Goal: Ask a question

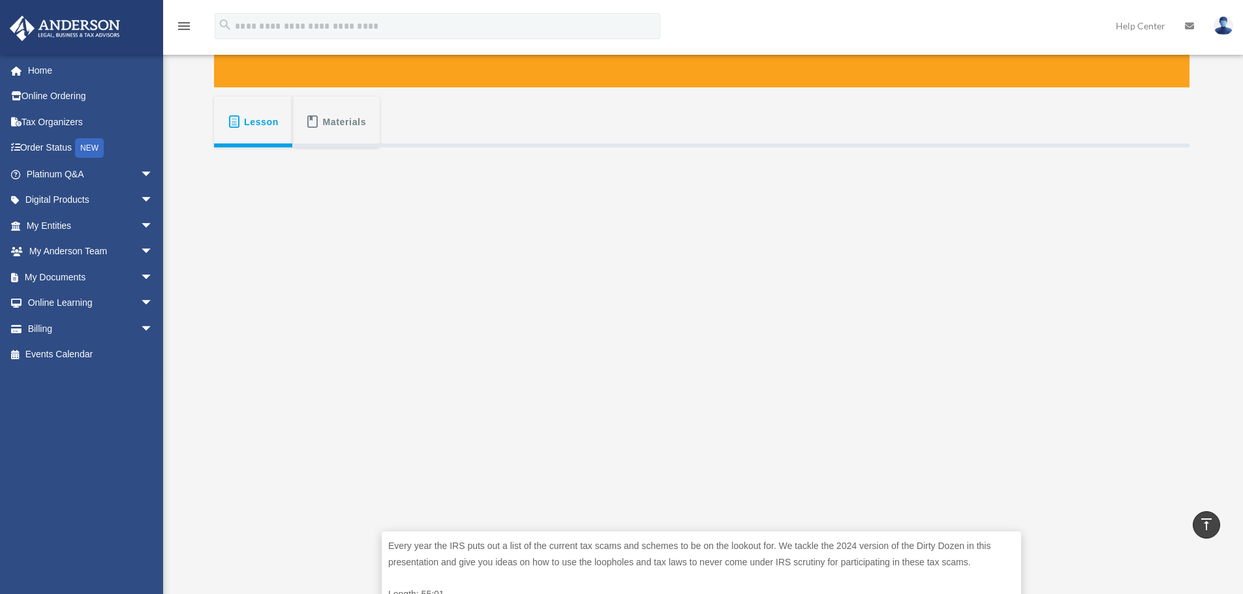
scroll to position [130, 0]
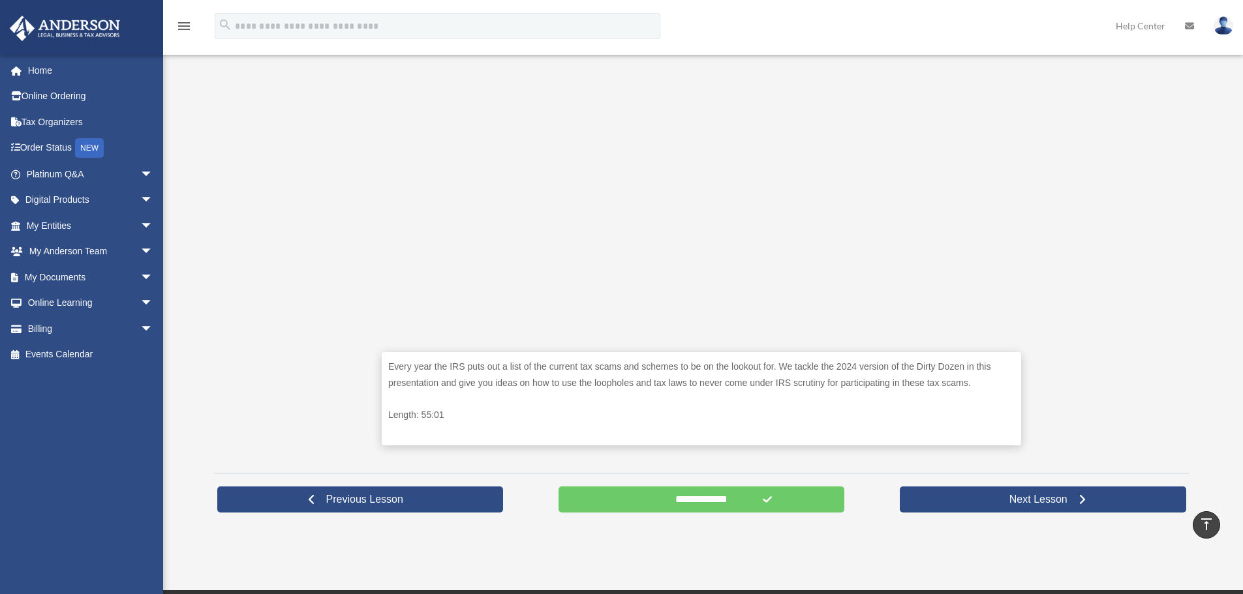
scroll to position [391, 0]
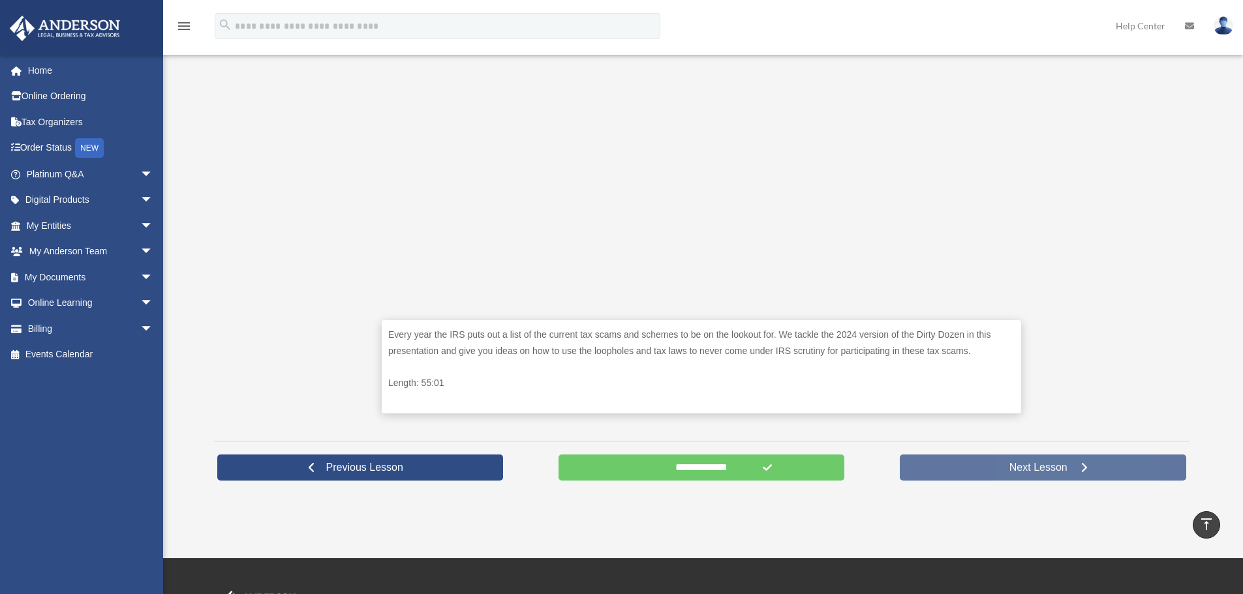
click at [998, 477] on link "Next Lesson" at bounding box center [1043, 468] width 286 height 26
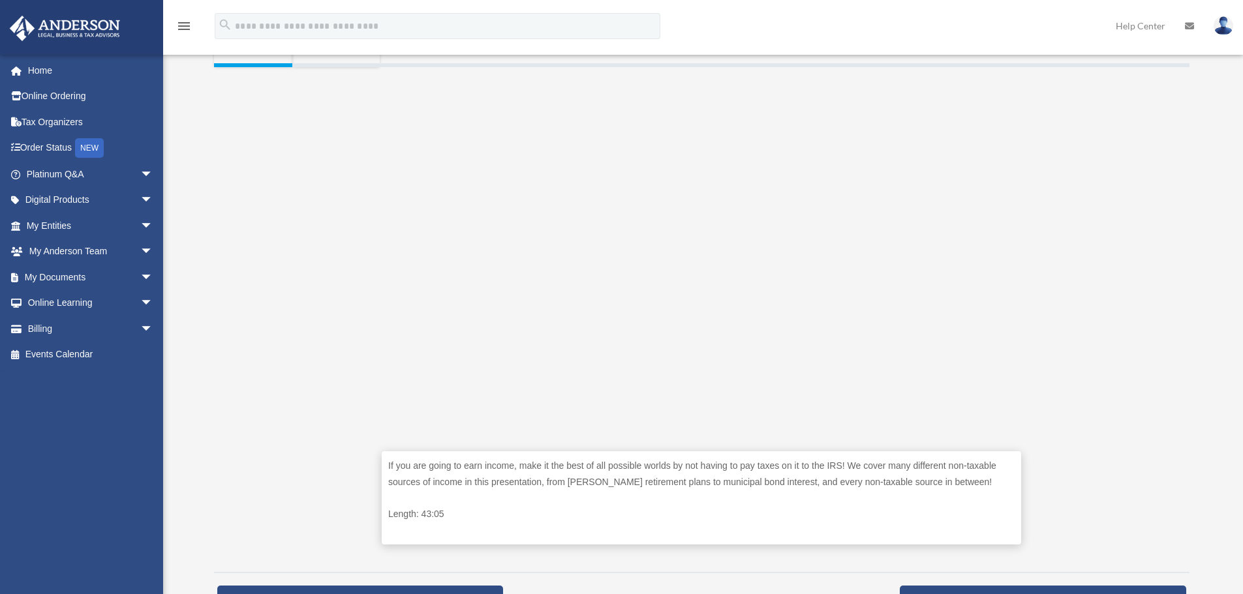
scroll to position [261, 0]
click at [140, 278] on span "arrow_drop_down" at bounding box center [153, 277] width 26 height 27
click at [74, 304] on link "Box" at bounding box center [95, 303] width 155 height 26
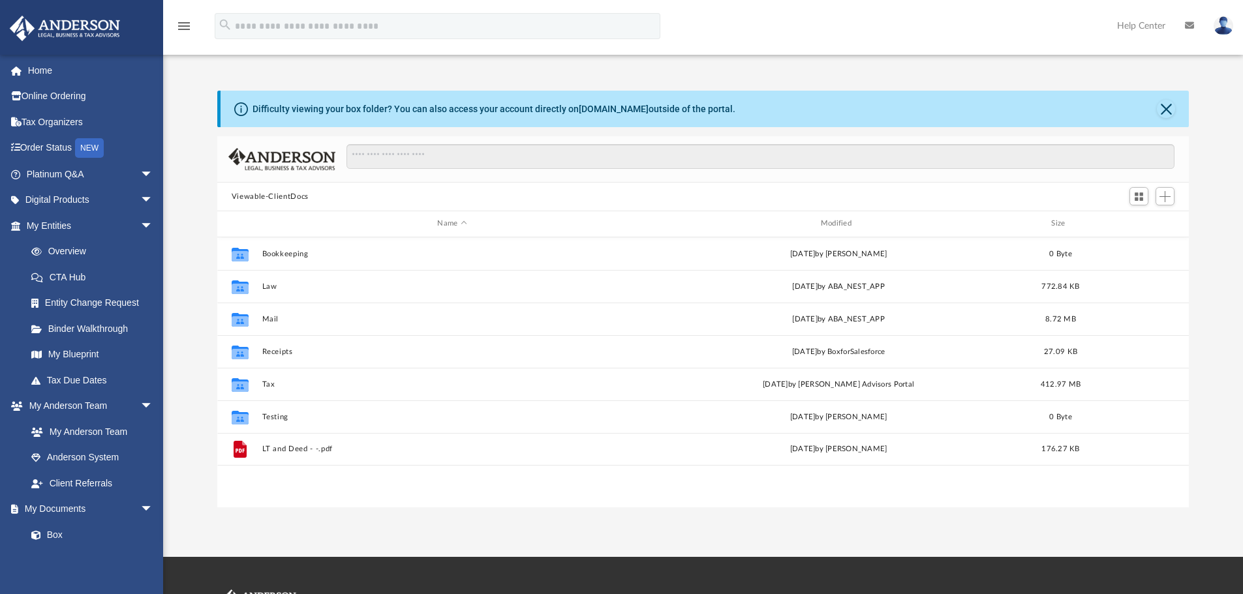
click at [1220, 25] on img at bounding box center [1224, 25] width 20 height 19
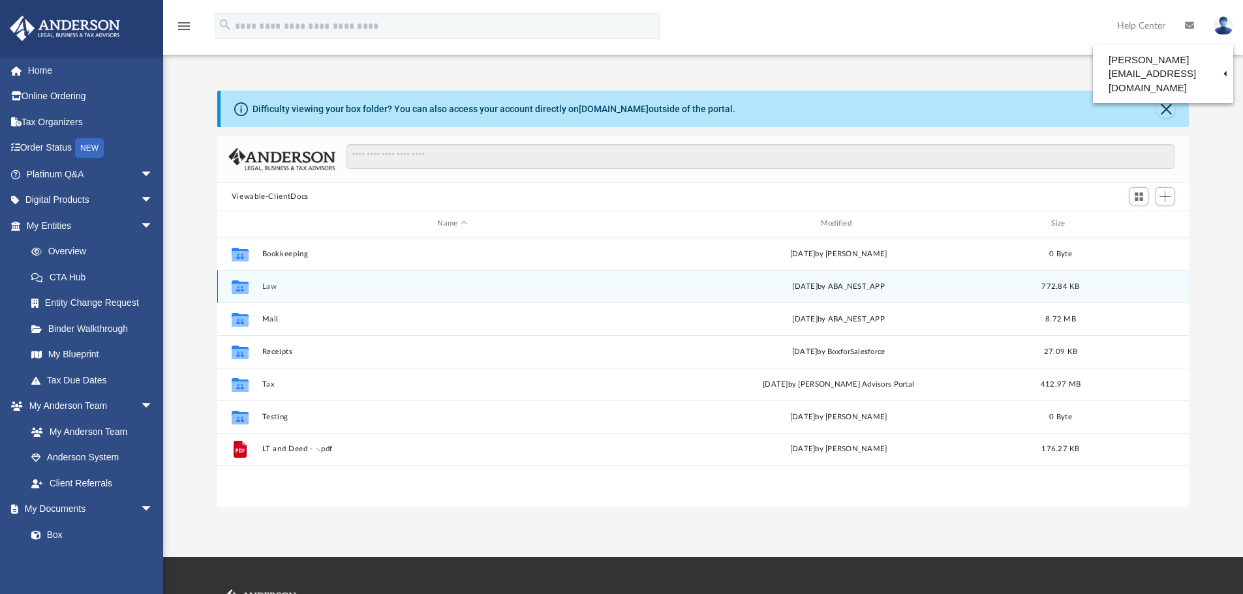
click at [275, 292] on div "Collaborated Folder Law Wed Apr 23 2025 by ABA_NEST_APP 772.84 KB" at bounding box center [703, 286] width 972 height 33
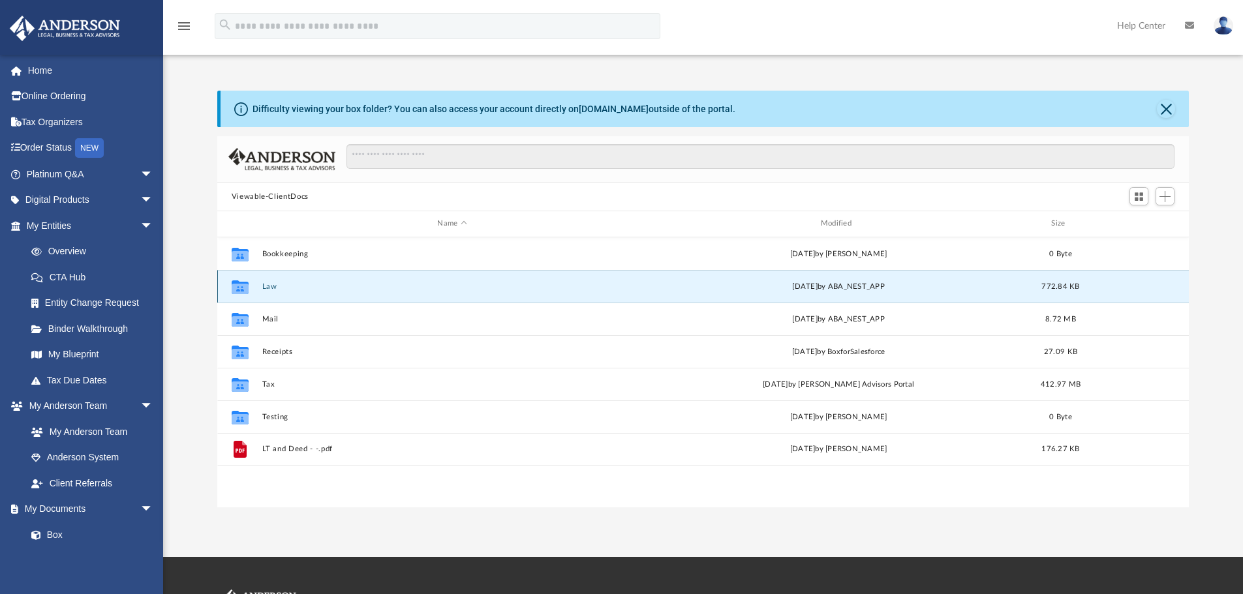
click at [283, 290] on button "Law" at bounding box center [452, 287] width 380 height 8
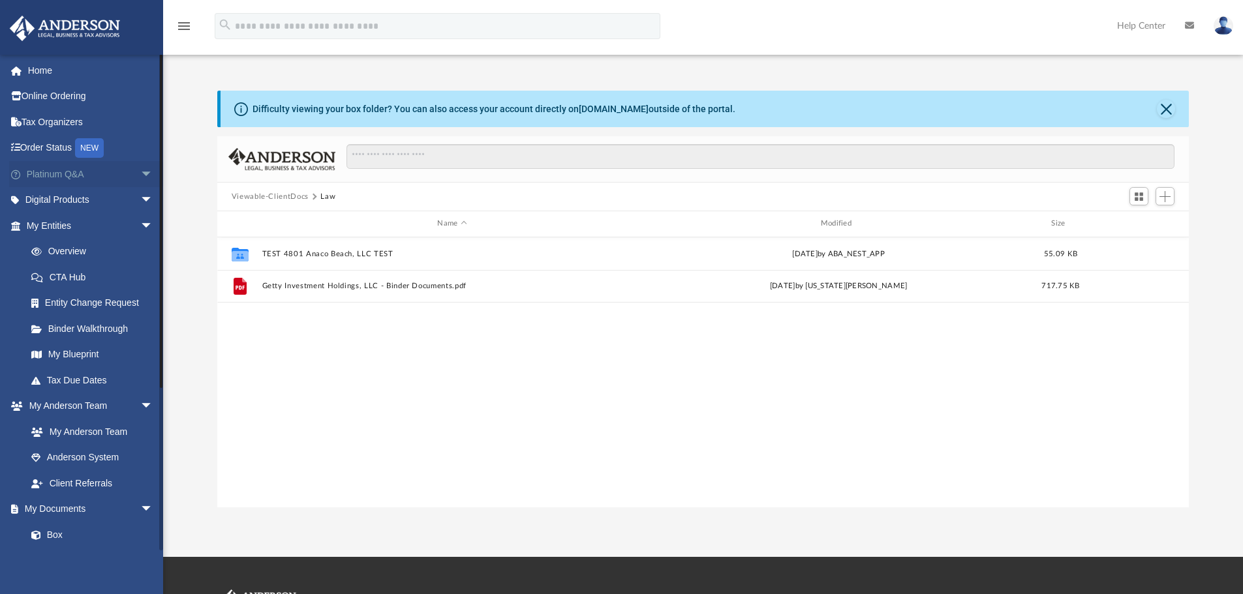
click at [140, 176] on span "arrow_drop_down" at bounding box center [153, 174] width 26 height 27
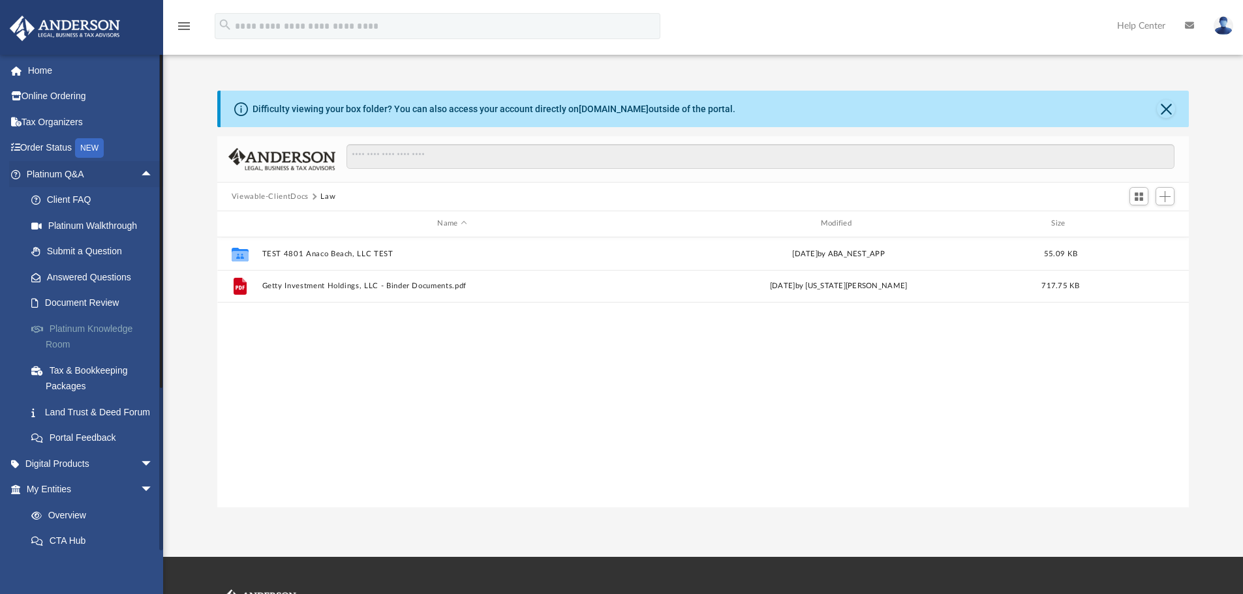
click at [106, 331] on link "Platinum Knowledge Room" at bounding box center [95, 337] width 155 height 42
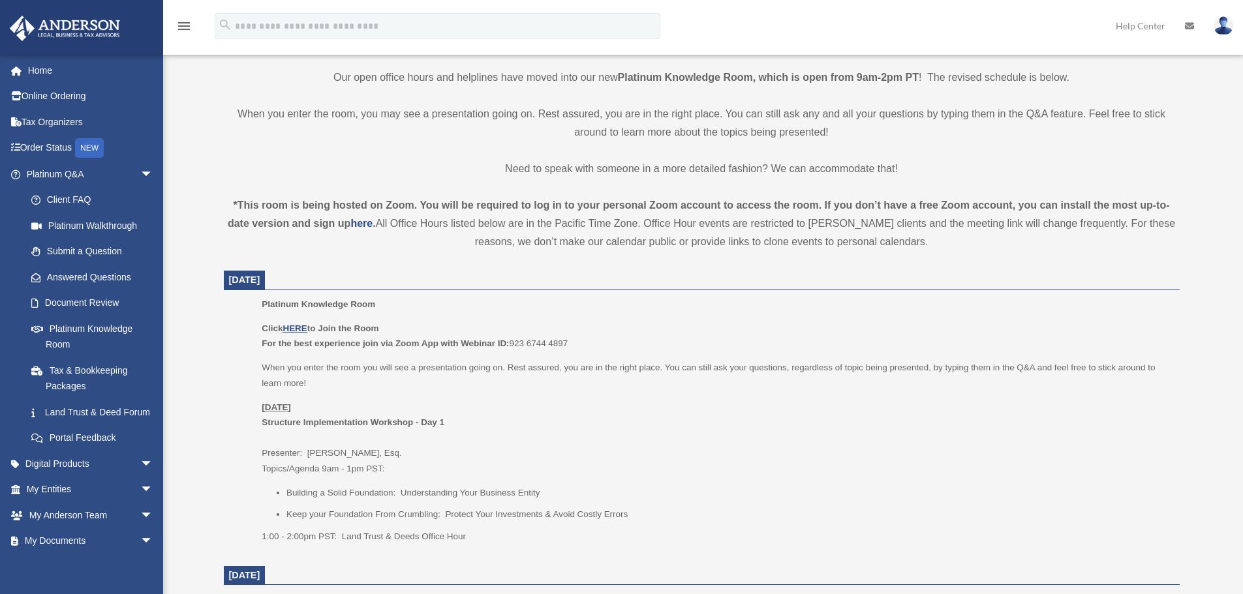
scroll to position [326, 0]
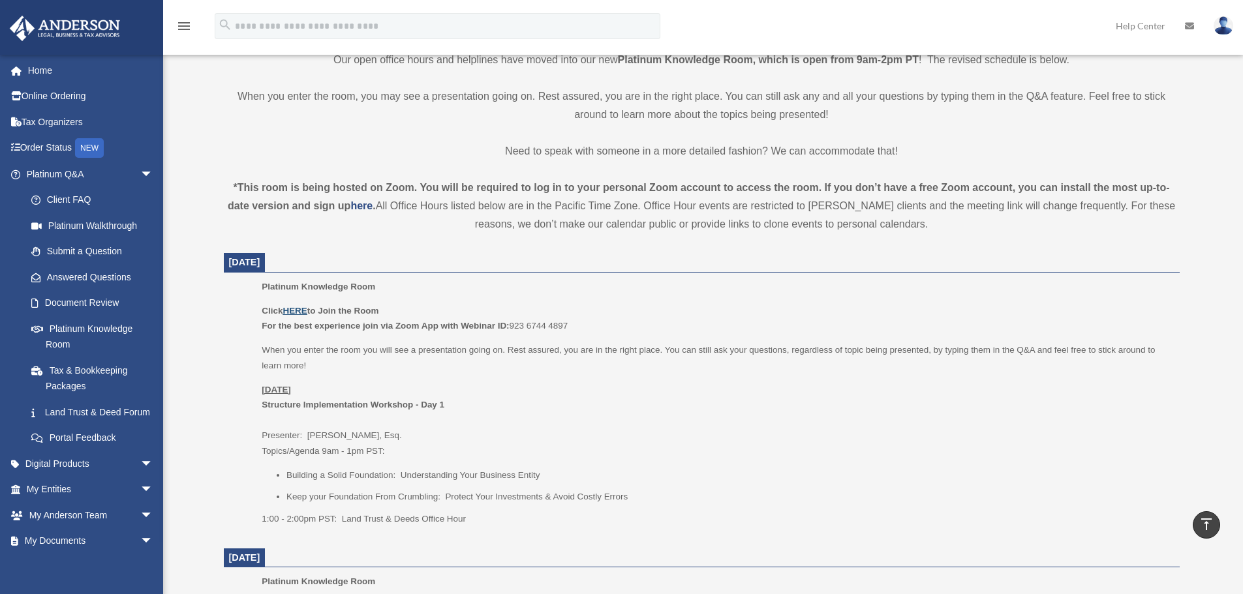
click at [299, 311] on u "HERE" at bounding box center [295, 311] width 24 height 10
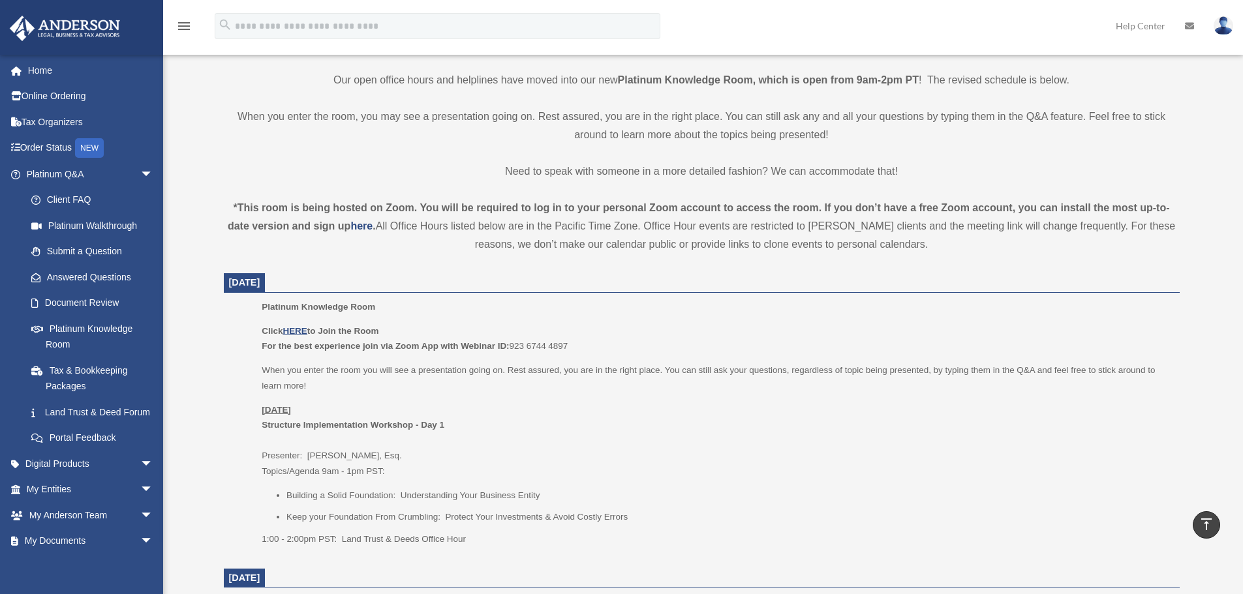
scroll to position [391, 0]
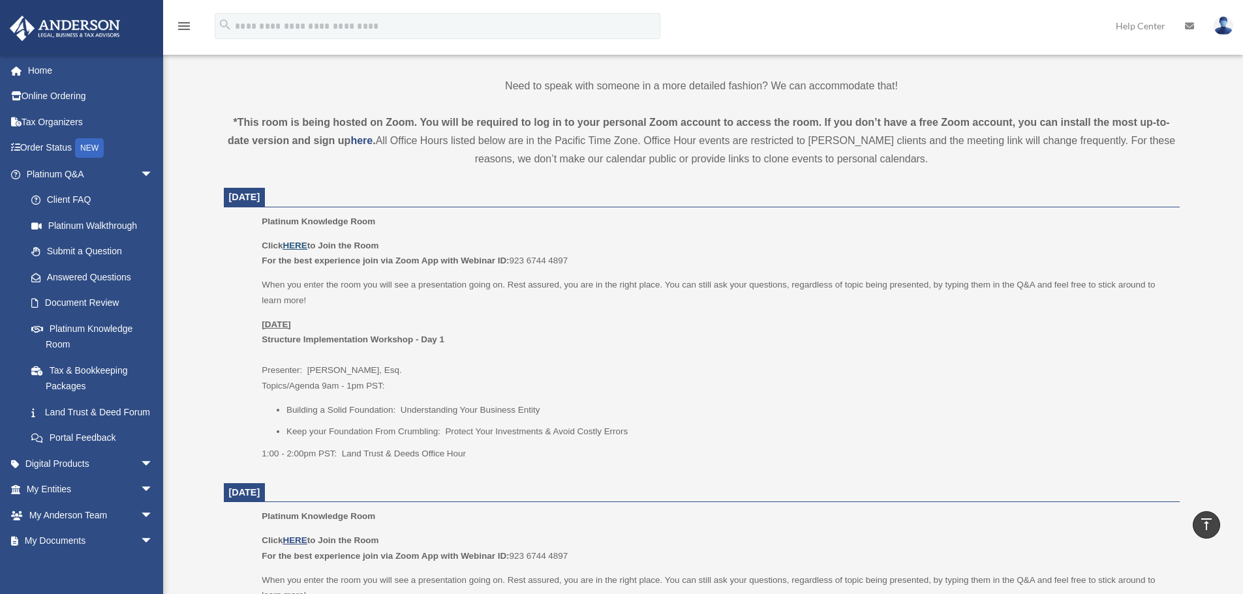
click at [301, 245] on u "HERE" at bounding box center [295, 246] width 24 height 10
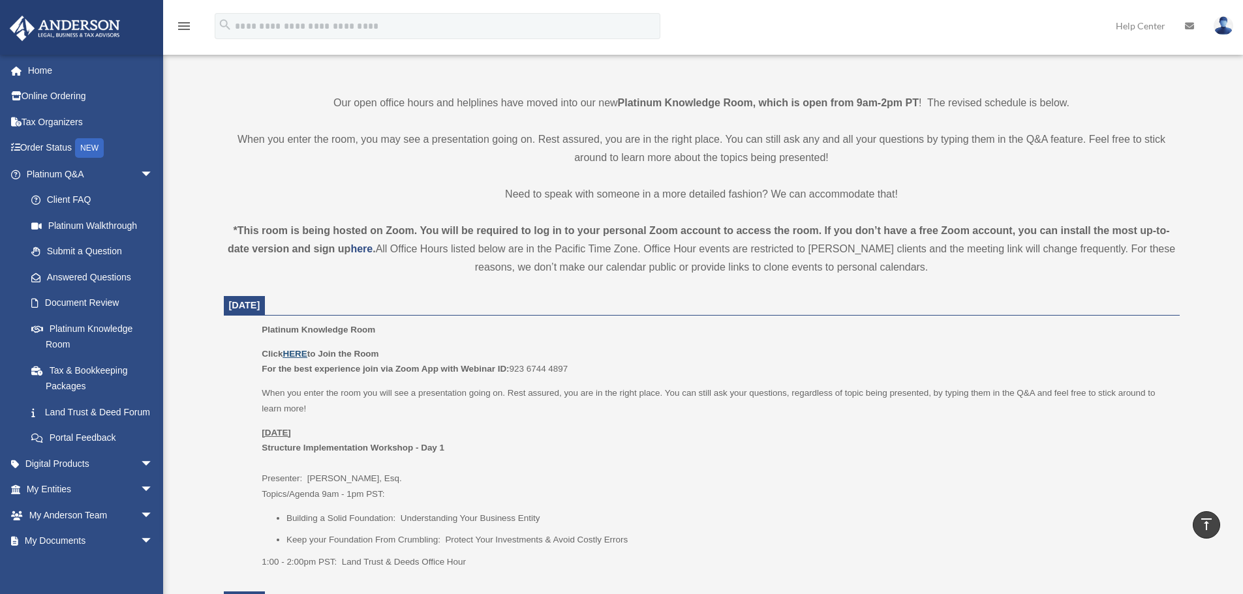
scroll to position [0, 0]
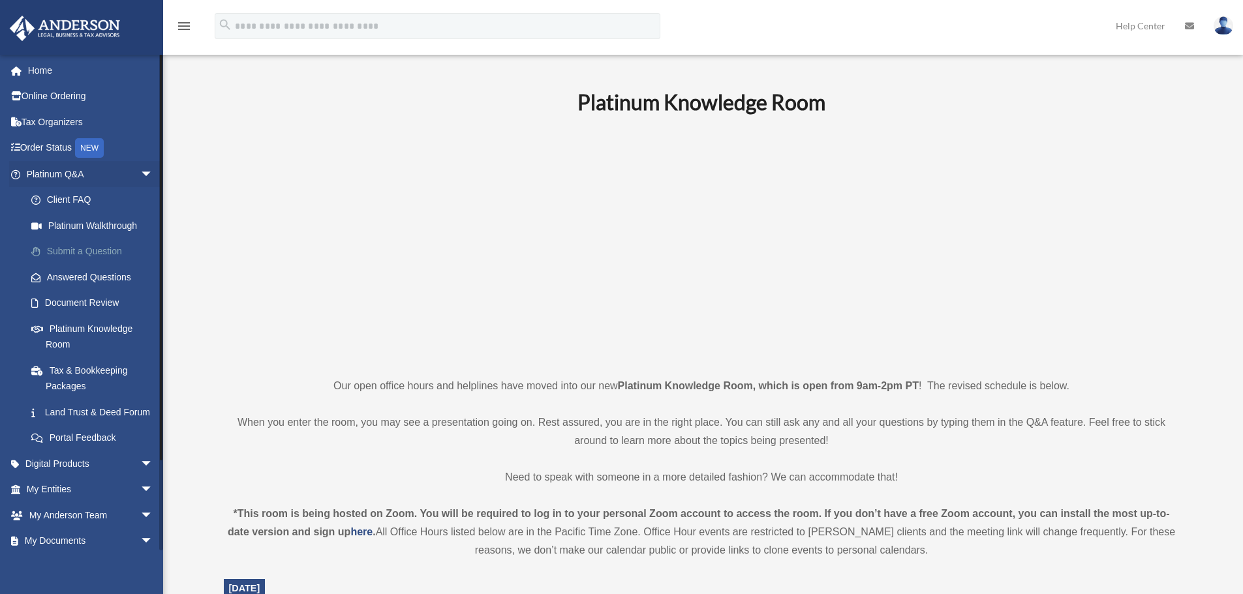
click at [98, 254] on link "Submit a Question" at bounding box center [95, 252] width 155 height 26
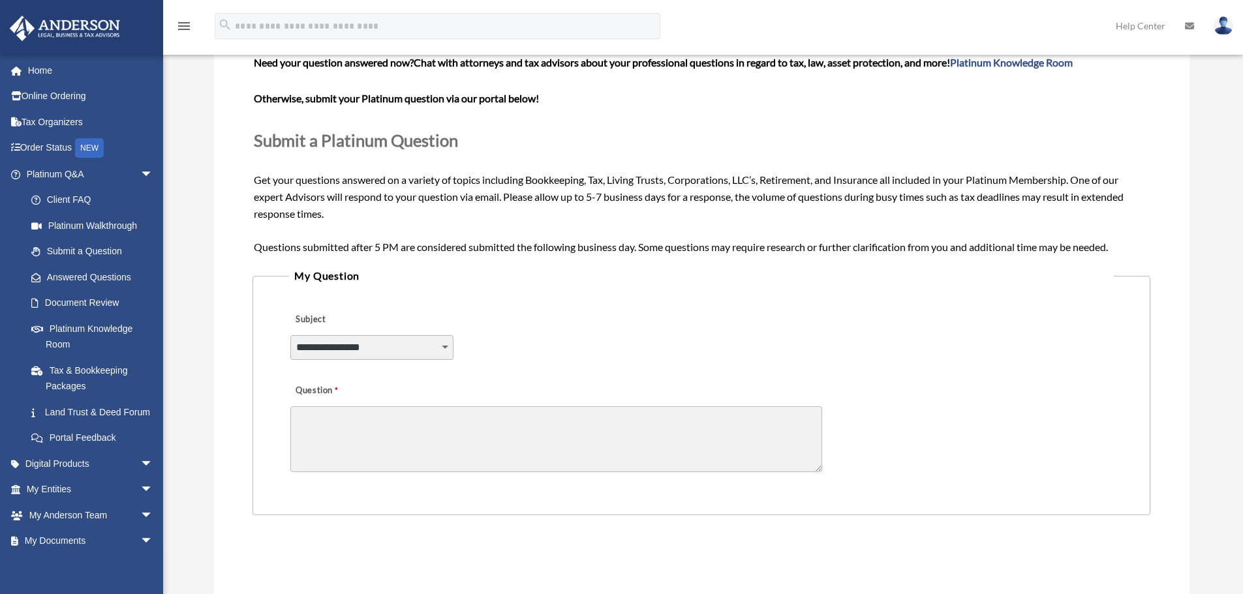
scroll to position [130, 0]
